Goal: Information Seeking & Learning: Learn about a topic

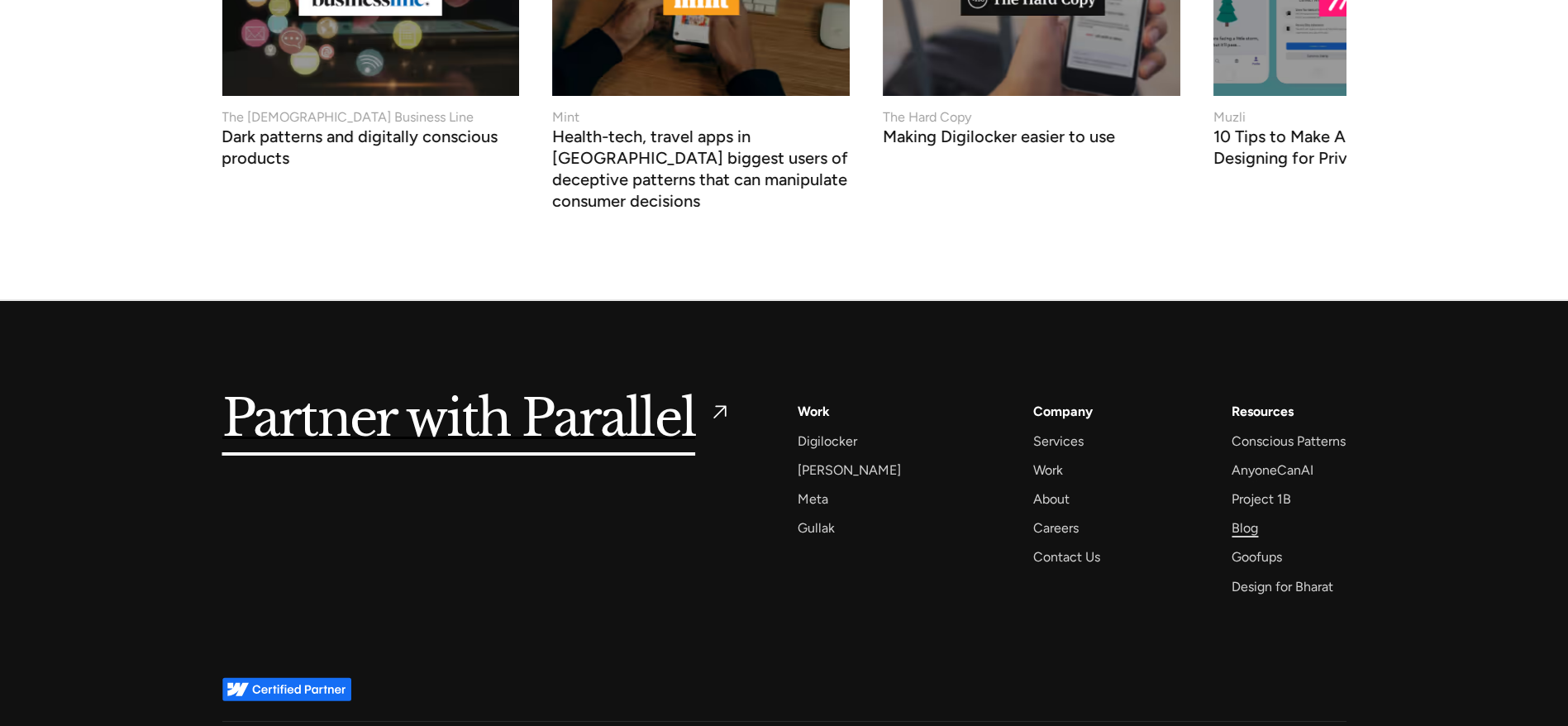
click at [1254, 517] on div "Blog" at bounding box center [1244, 527] width 26 height 22
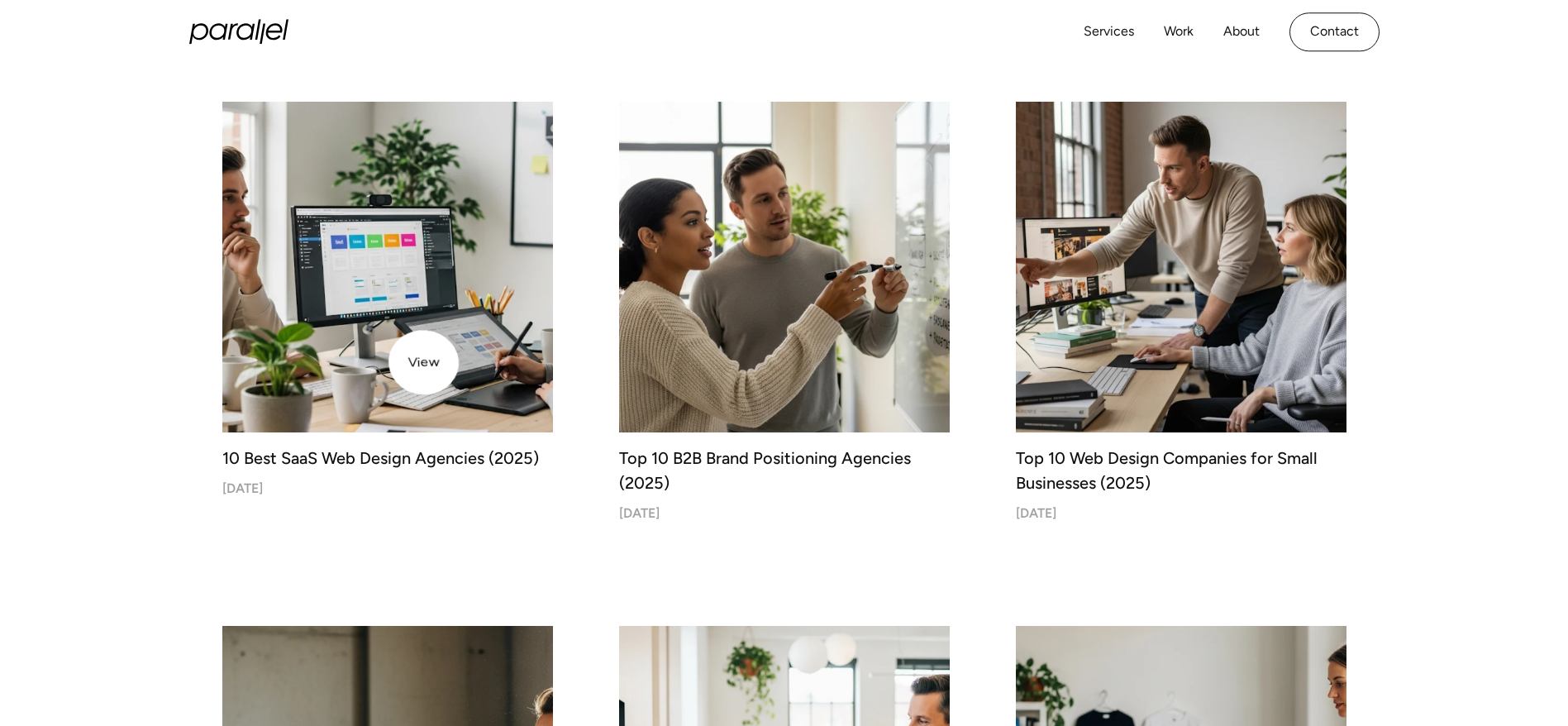
scroll to position [503, 0]
click at [405, 361] on img at bounding box center [387, 268] width 347 height 348
